Goal: Task Accomplishment & Management: Use online tool/utility

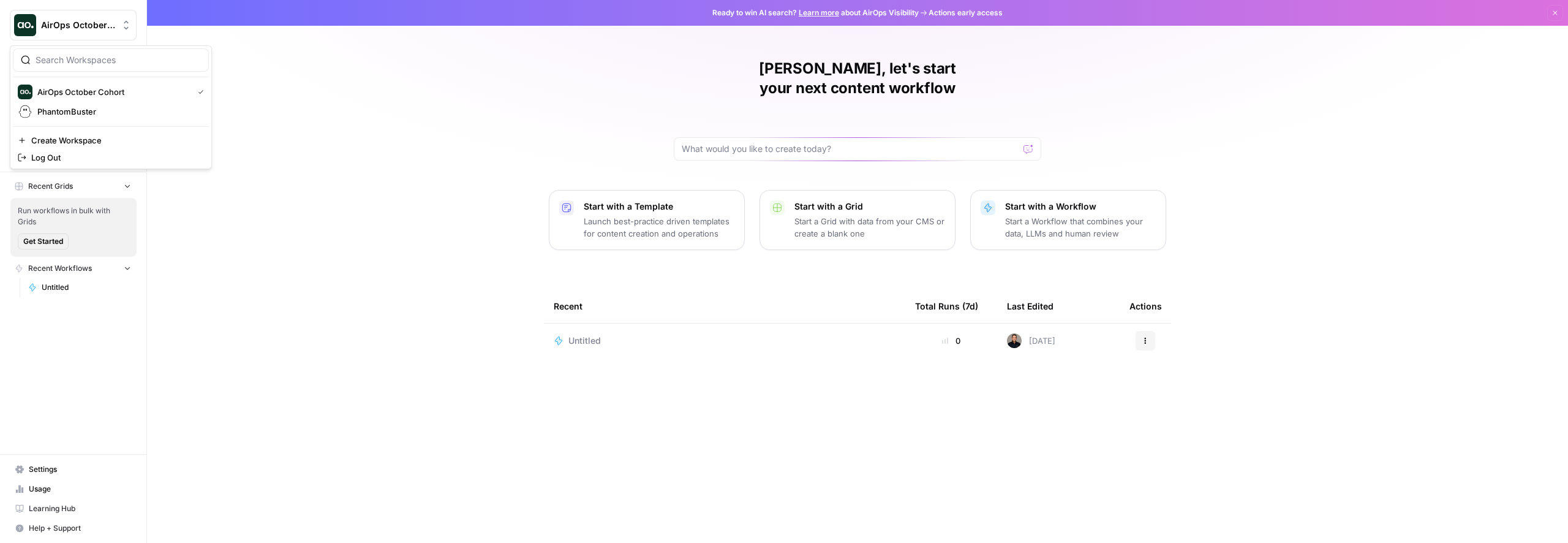
drag, startPoint x: 90, startPoint y: 29, endPoint x: 91, endPoint y: 43, distance: 14.0
click at [90, 29] on span "AirOps October Cohort" at bounding box center [78, 25] width 74 height 12
click at [83, 115] on span "PhantomBuster" at bounding box center [117, 111] width 161 height 12
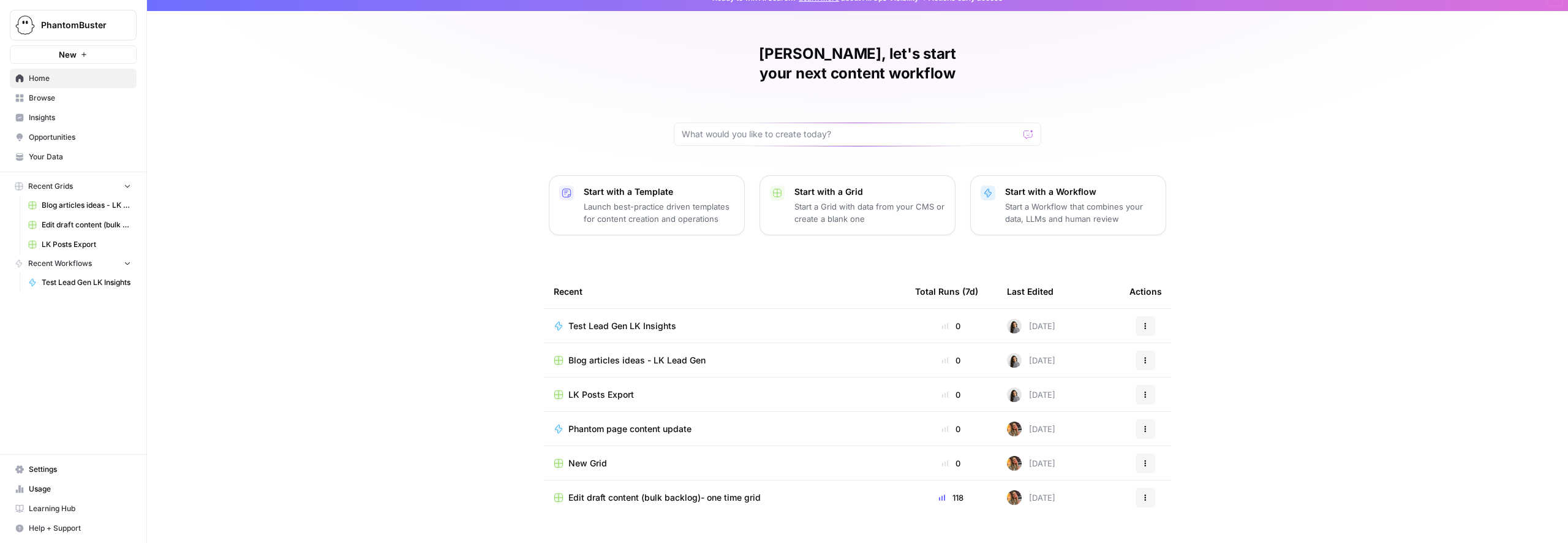
scroll to position [21, 0]
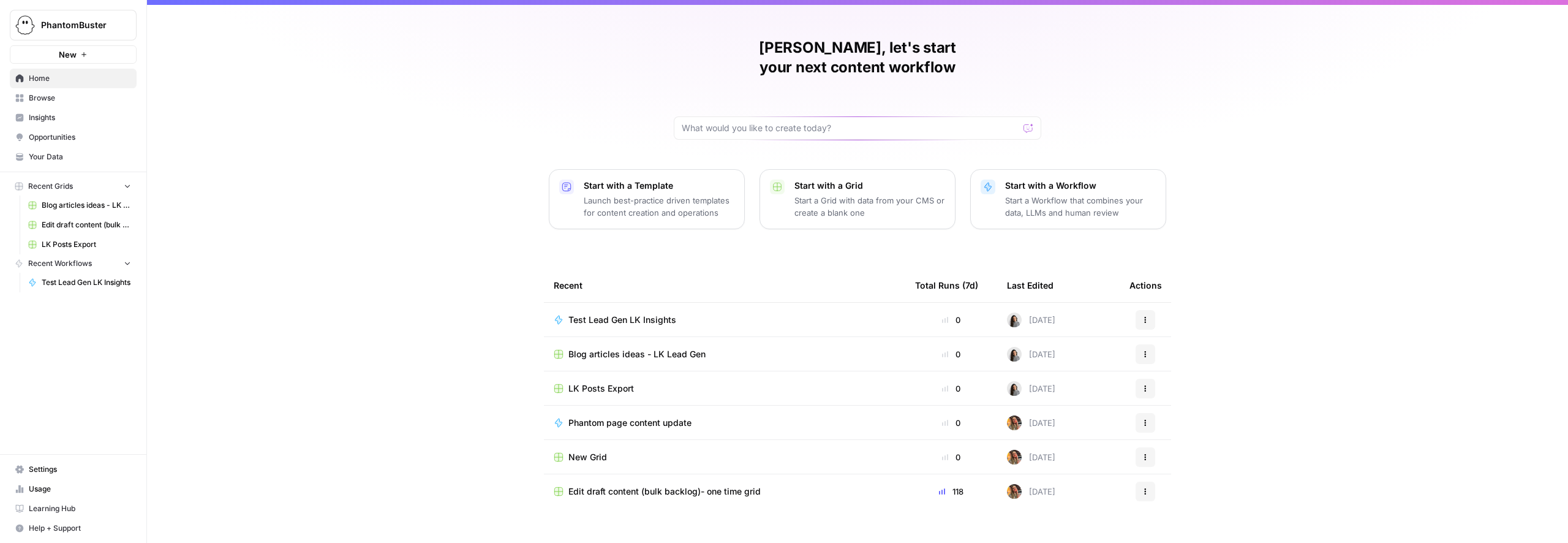
click at [617, 485] on span "Edit draft content (bulk backlog)- one time grid" at bounding box center [664, 491] width 192 height 12
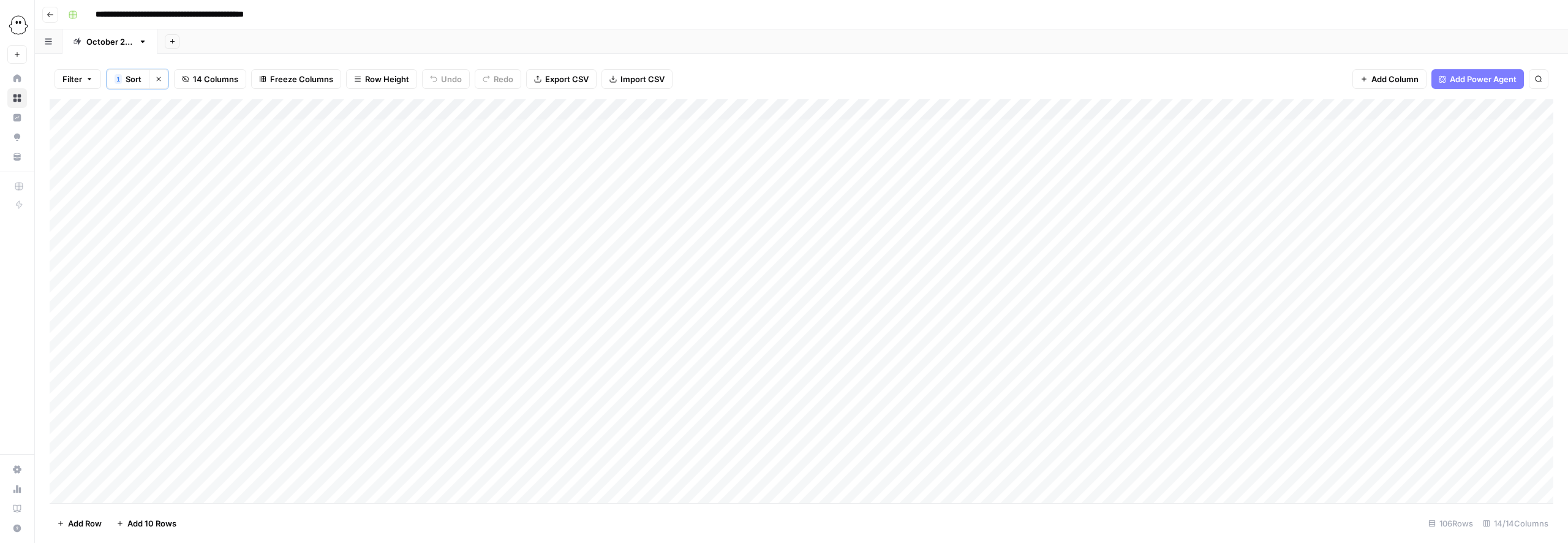
click at [56, 11] on button "Go back" at bounding box center [50, 15] width 16 height 16
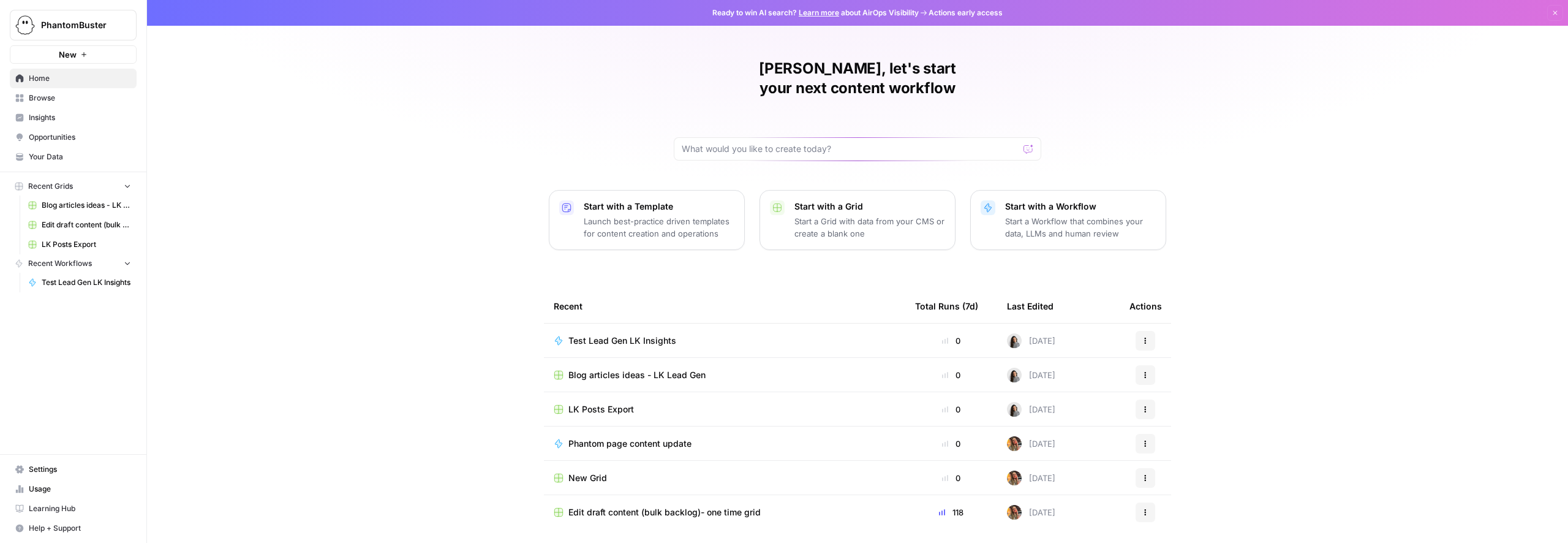
click at [41, 101] on span "Browse" at bounding box center [80, 98] width 102 height 11
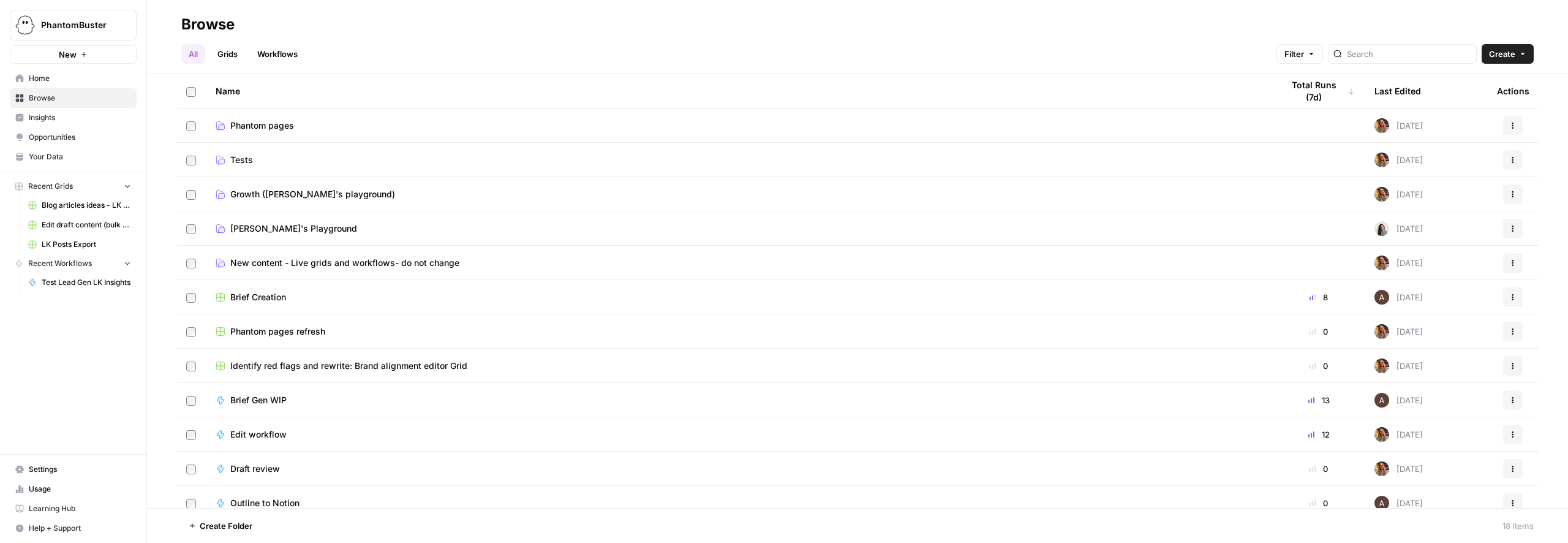
click at [287, 226] on span "Julia's Playground" at bounding box center [293, 229] width 127 height 12
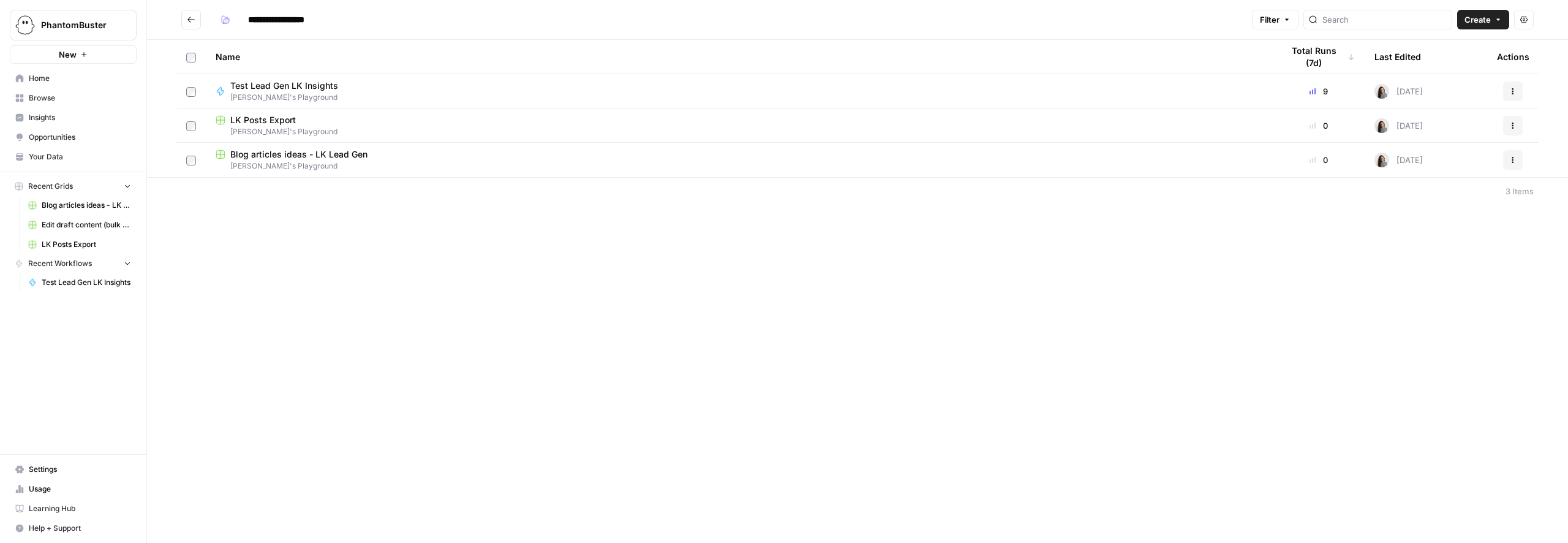
click at [252, 127] on span "Julia's Playground" at bounding box center [739, 132] width 1047 height 11
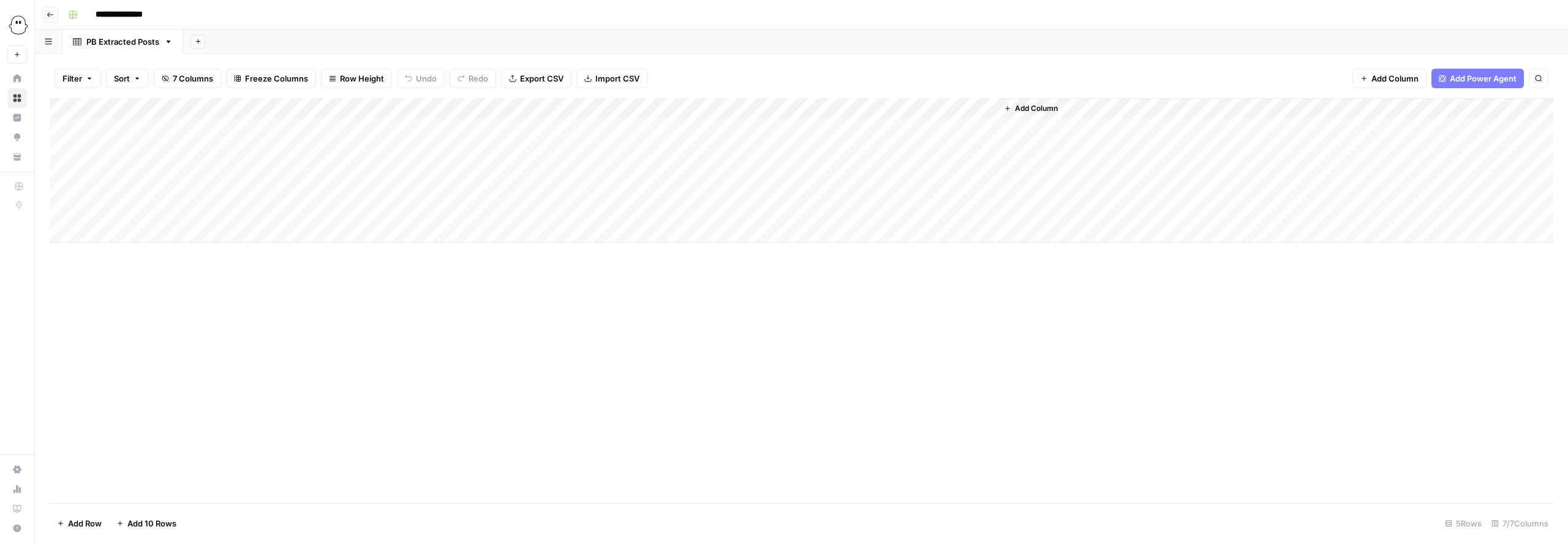
click at [1028, 106] on span "Add Column" at bounding box center [1036, 108] width 43 height 11
